Goal: Transaction & Acquisition: Purchase product/service

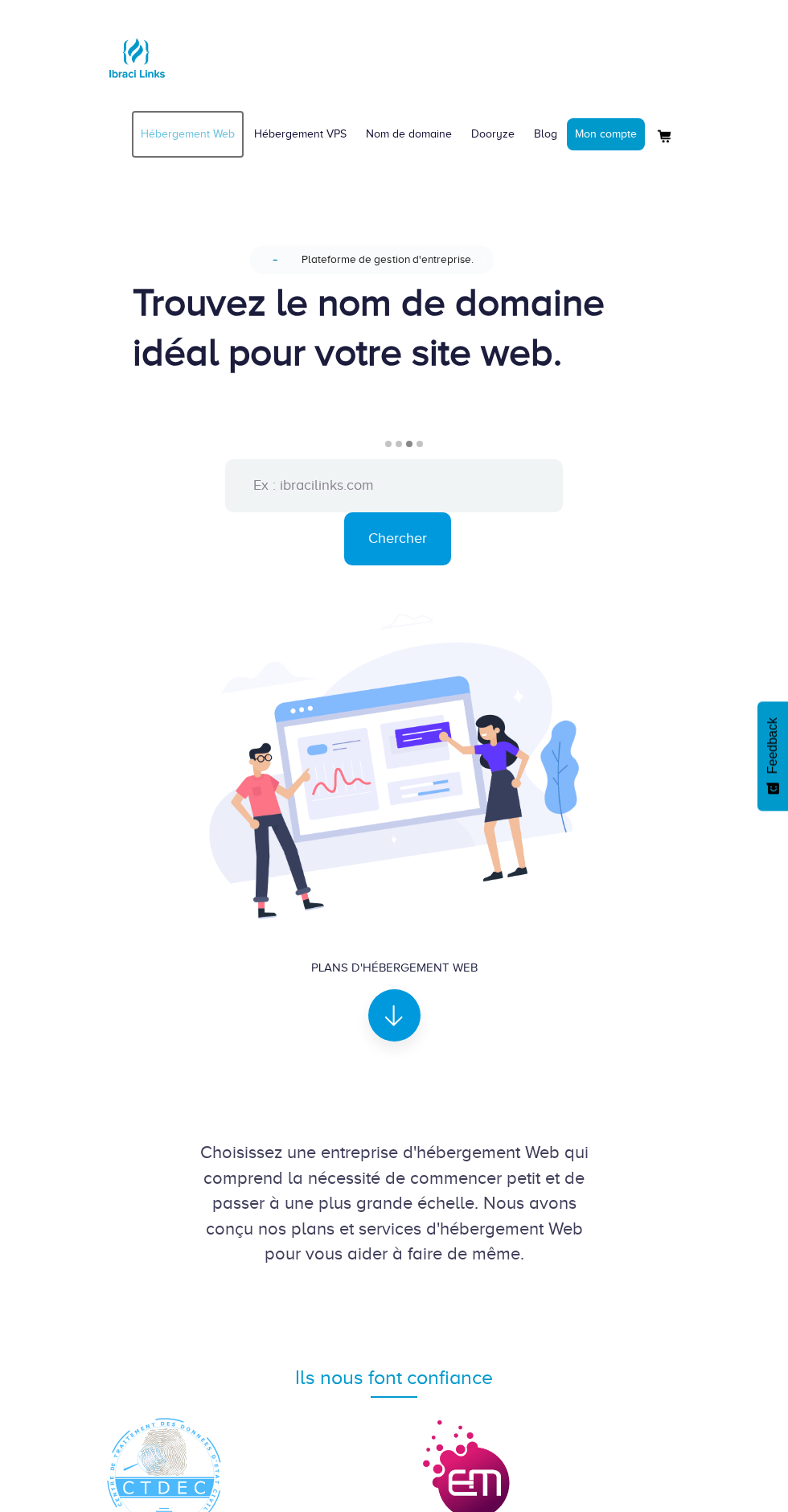
click at [226, 139] on link "Hébergement Web" at bounding box center [188, 133] width 114 height 48
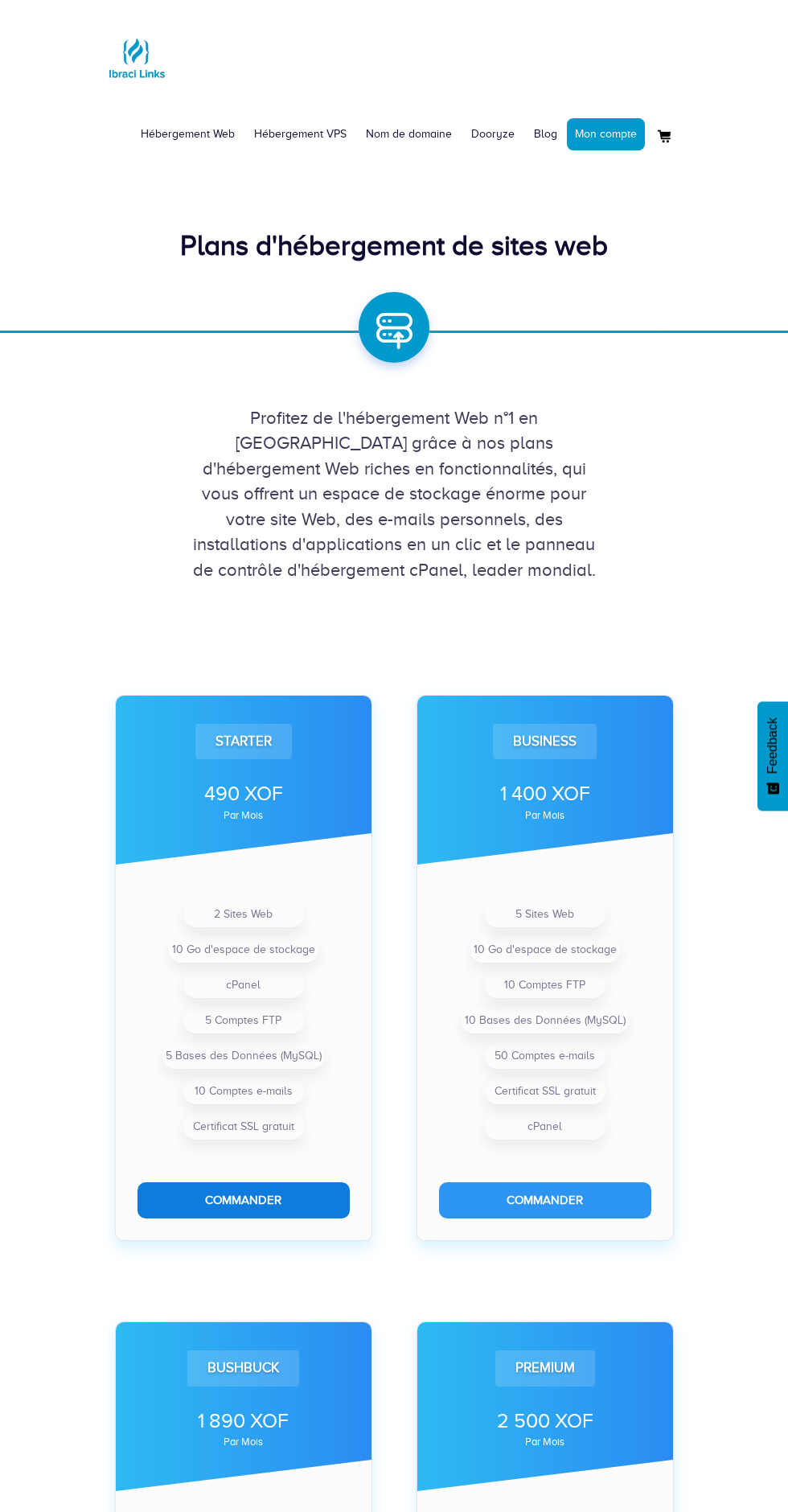
click at [282, 1213] on button "Commander" at bounding box center [243, 1200] width 212 height 36
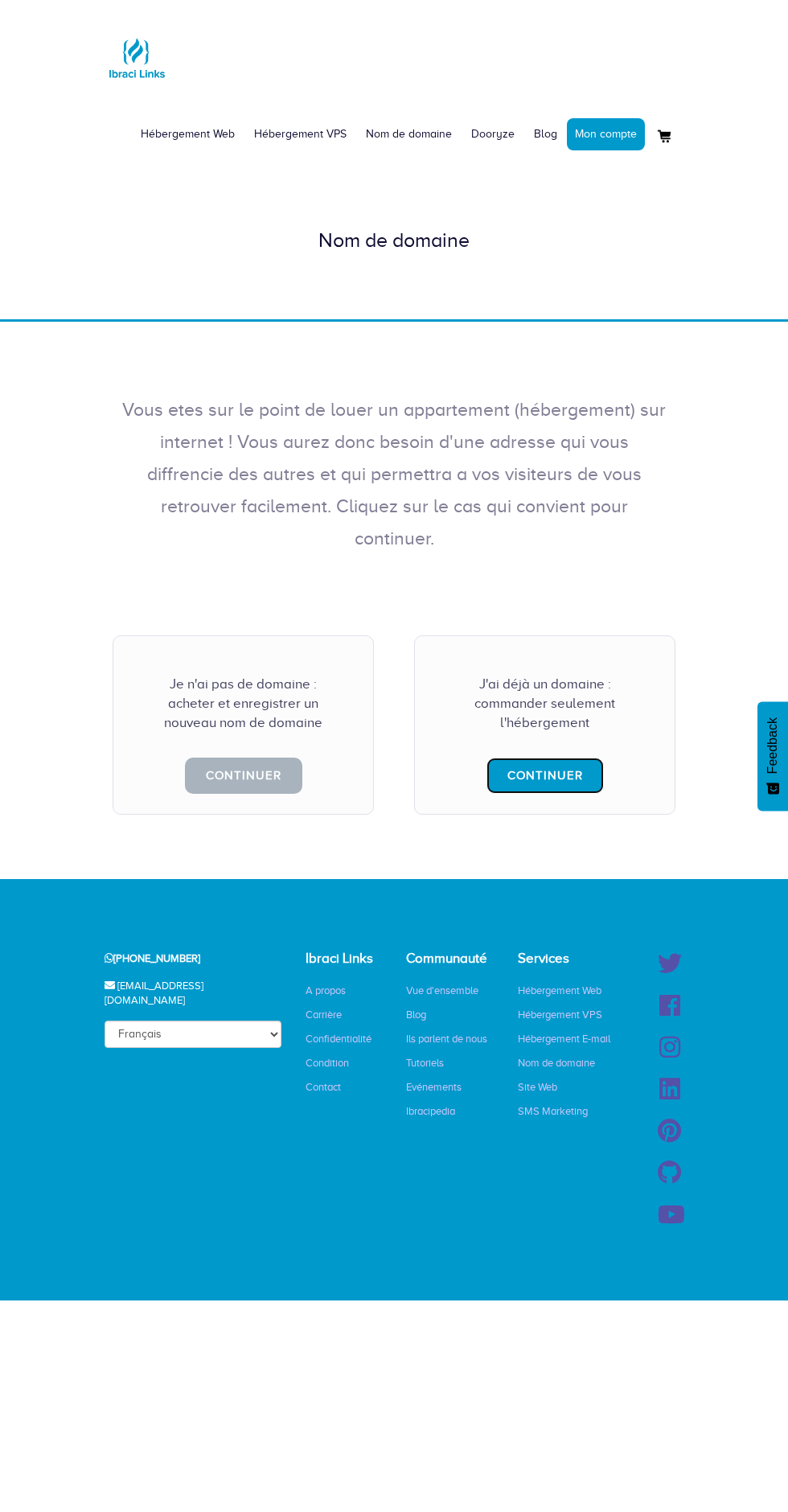
click at [560, 757] on link "Continuer" at bounding box center [546, 775] width 118 height 36
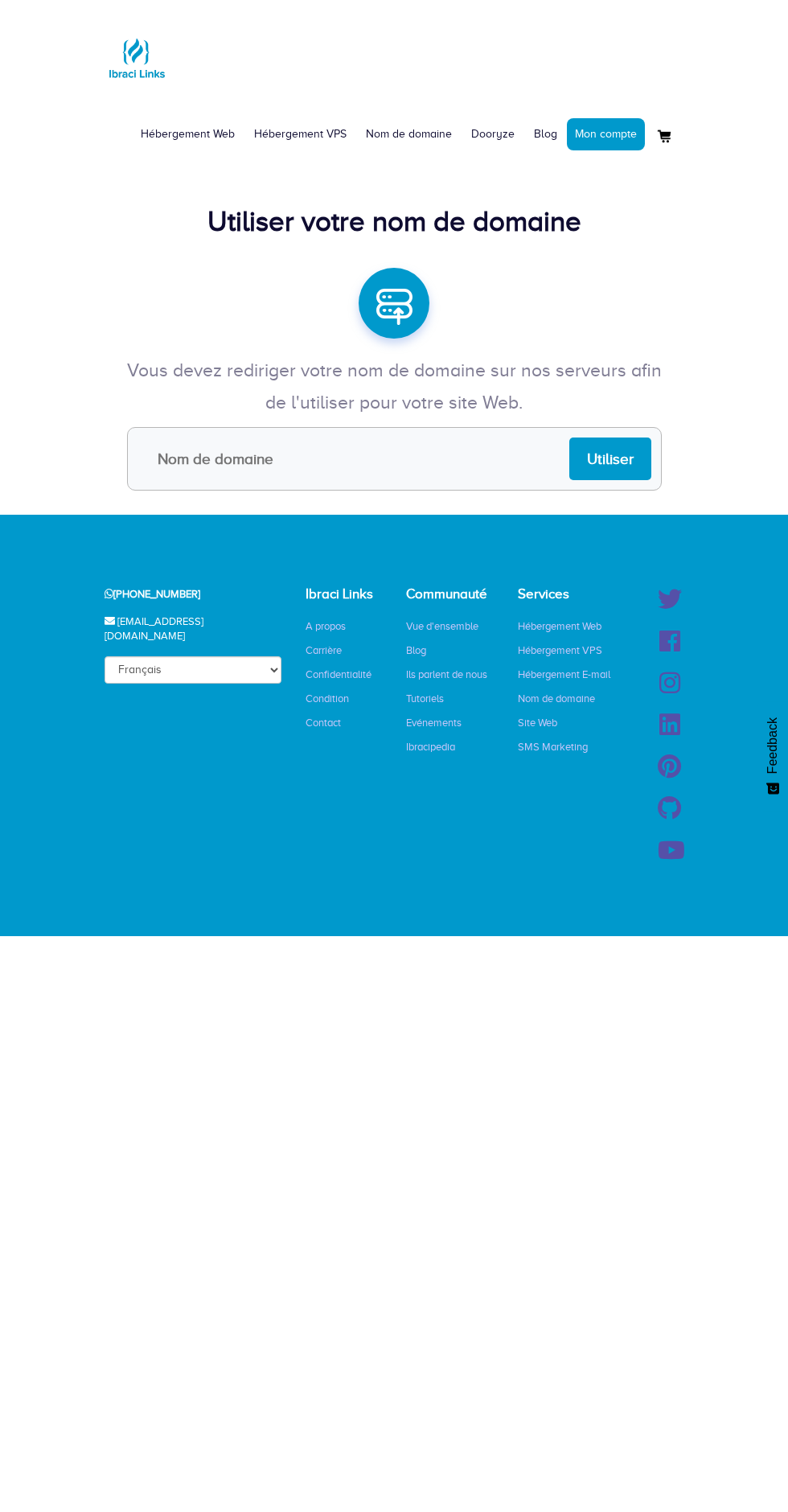
click at [463, 457] on input "text" at bounding box center [394, 458] width 535 height 64
click at [185, 458] on input "labGest. site" at bounding box center [394, 458] width 535 height 64
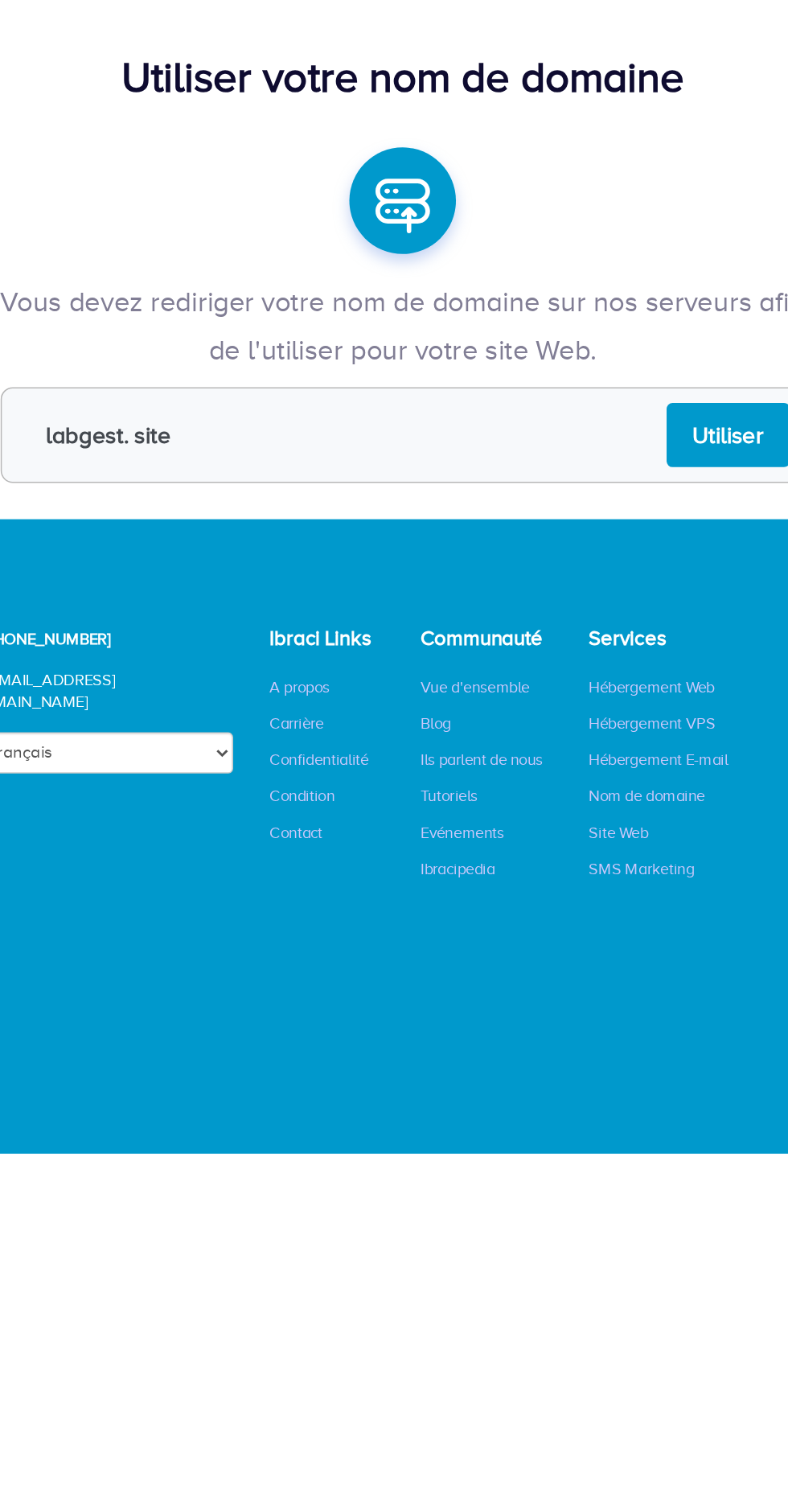
click at [214, 457] on input "labgest. site" at bounding box center [394, 458] width 535 height 64
type input "labgest.site"
click at [609, 456] on input "Utiliser" at bounding box center [610, 458] width 82 height 42
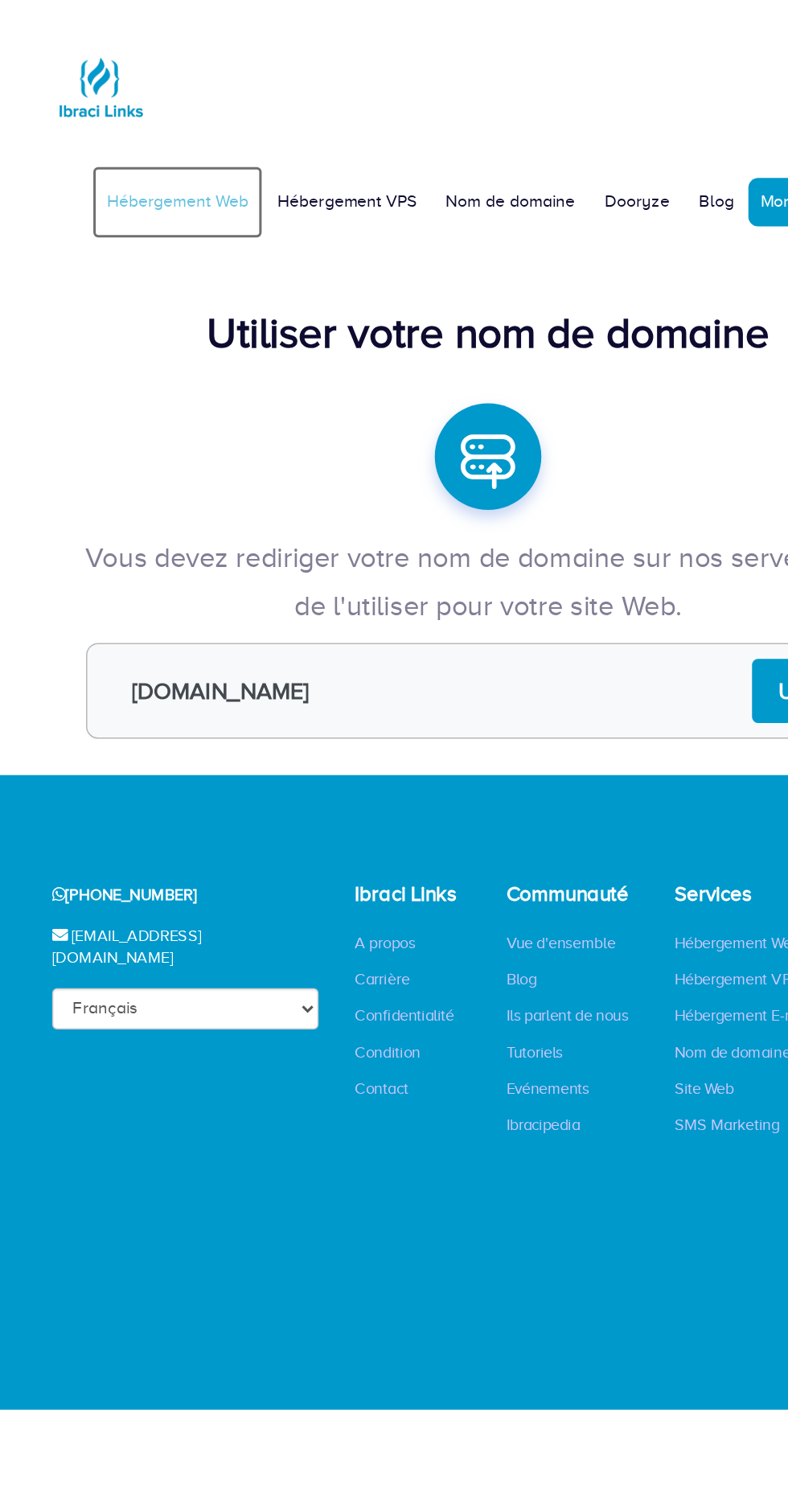
click at [222, 133] on link "Hébergement Web" at bounding box center [188, 133] width 114 height 48
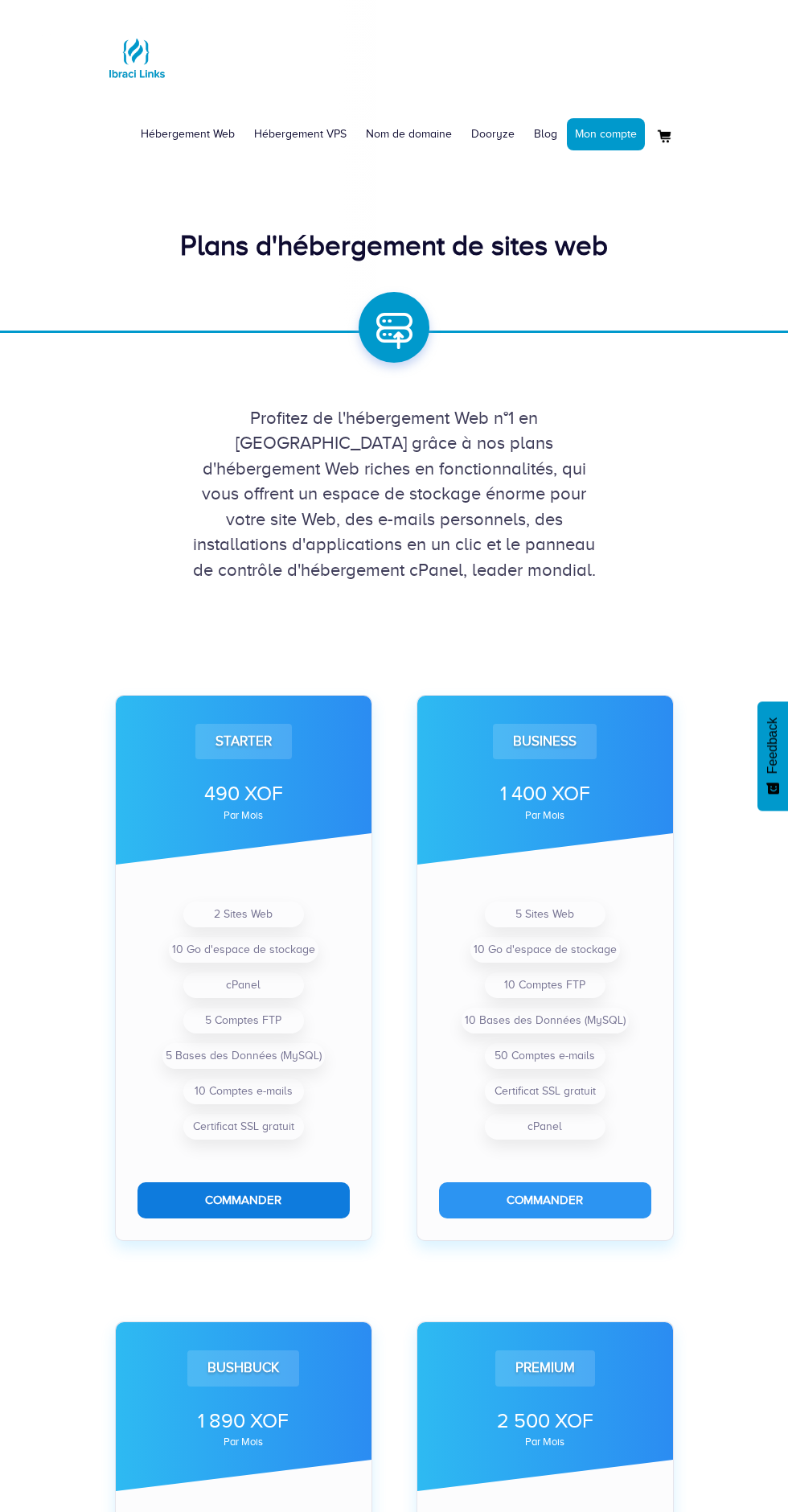
click at [268, 1202] on button "Commander" at bounding box center [243, 1200] width 212 height 36
click at [595, 133] on link "Mon compte" at bounding box center [606, 134] width 79 height 32
